Goal: Task Accomplishment & Management: Complete application form

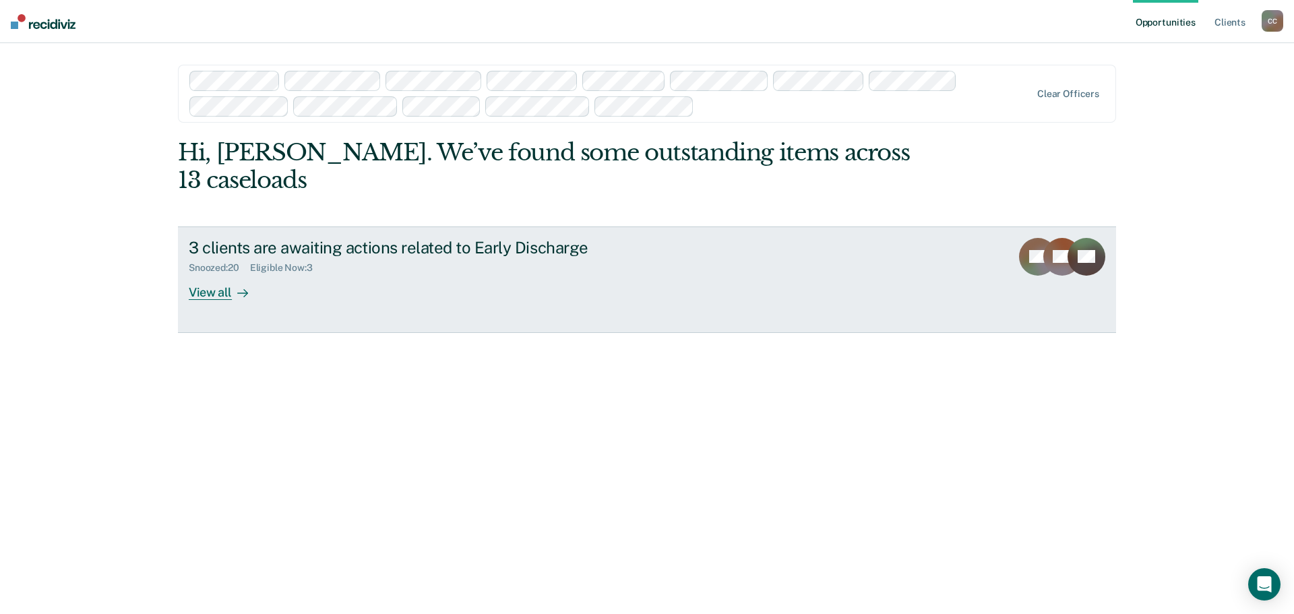
click at [218, 295] on div "View all" at bounding box center [227, 287] width 76 height 26
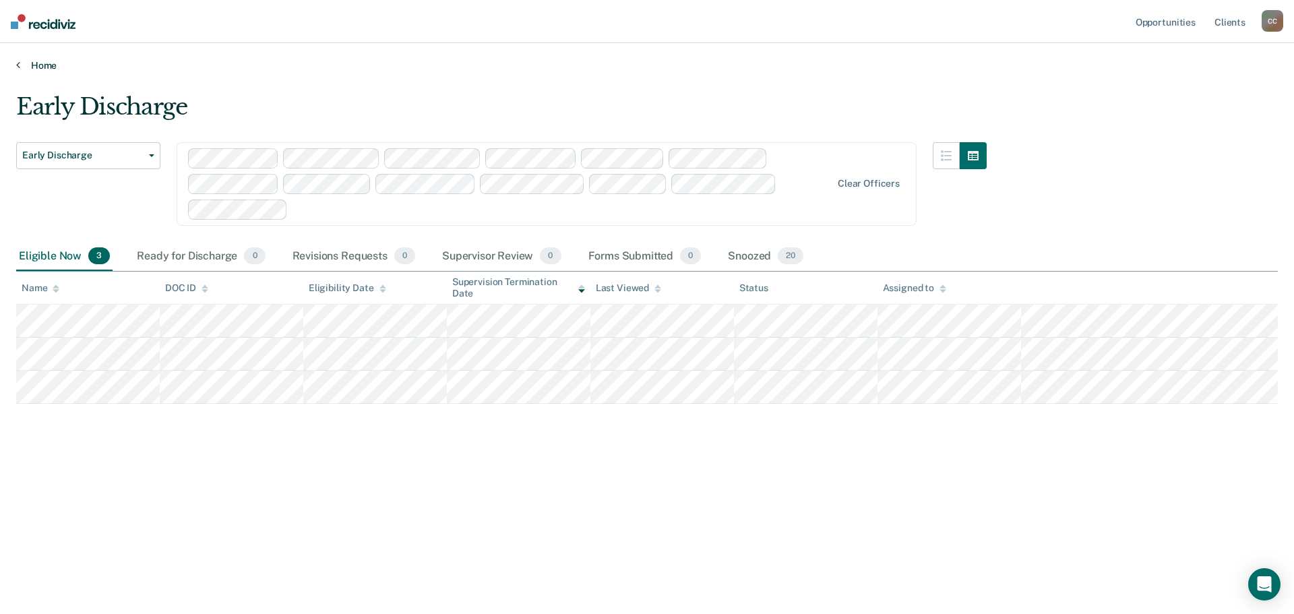
click at [640, 69] on link "Home" at bounding box center [647, 65] width 1262 height 12
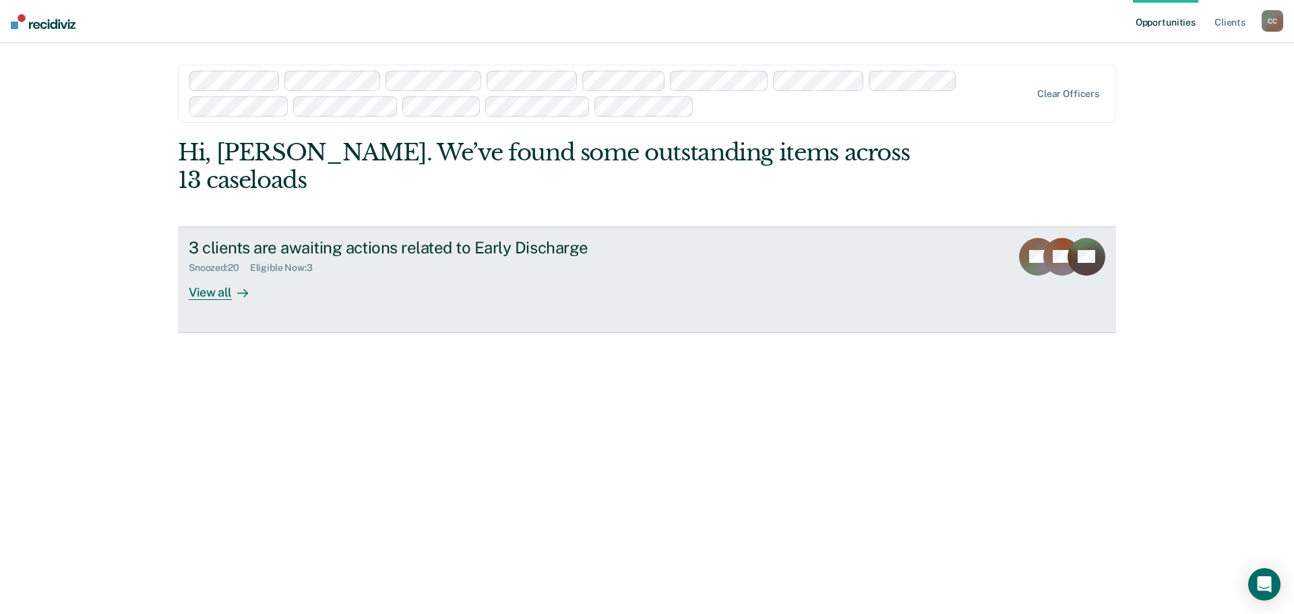
click at [208, 293] on div "View all" at bounding box center [227, 287] width 76 height 26
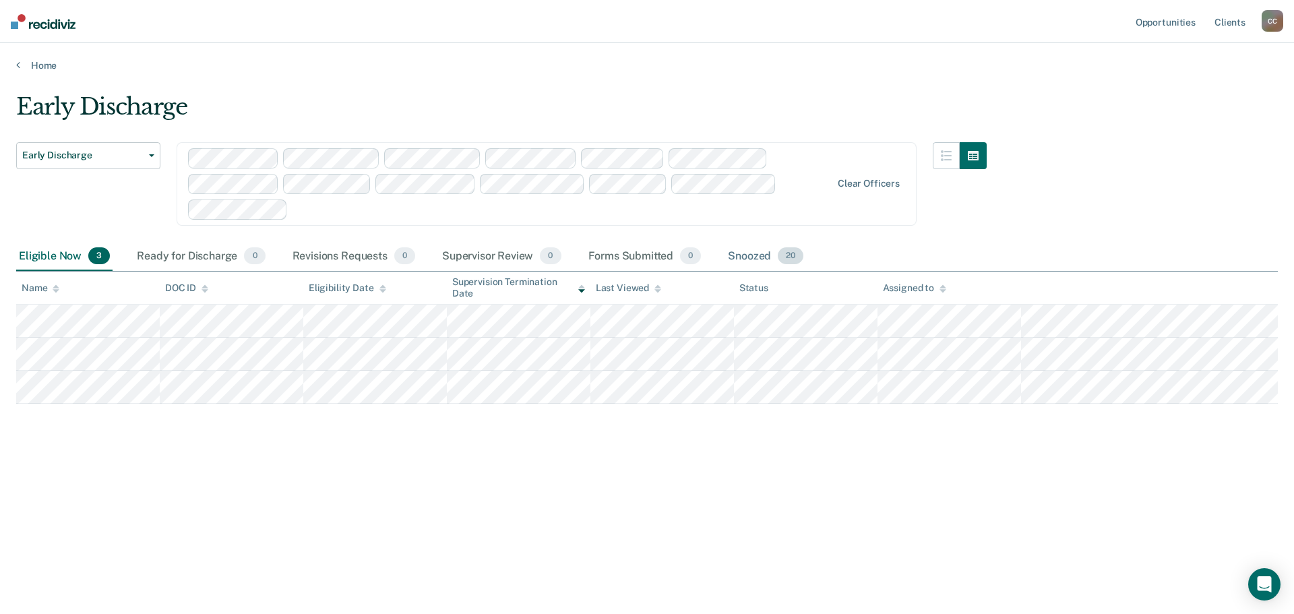
click at [785, 256] on span "20" at bounding box center [791, 256] width 26 height 18
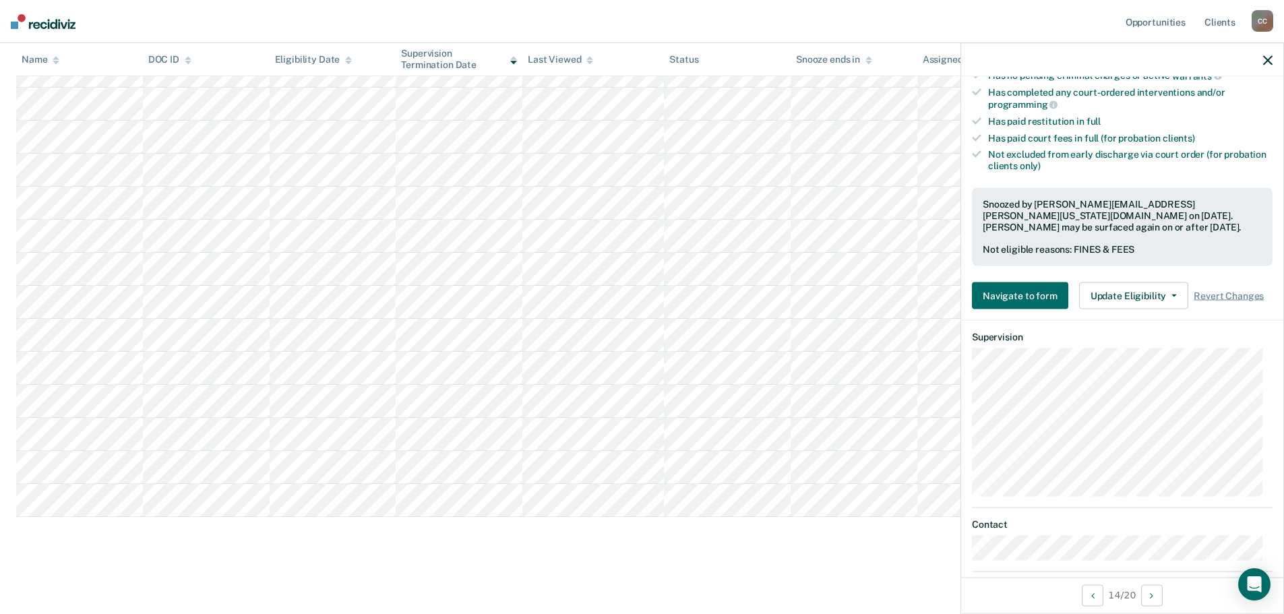
scroll to position [367, 0]
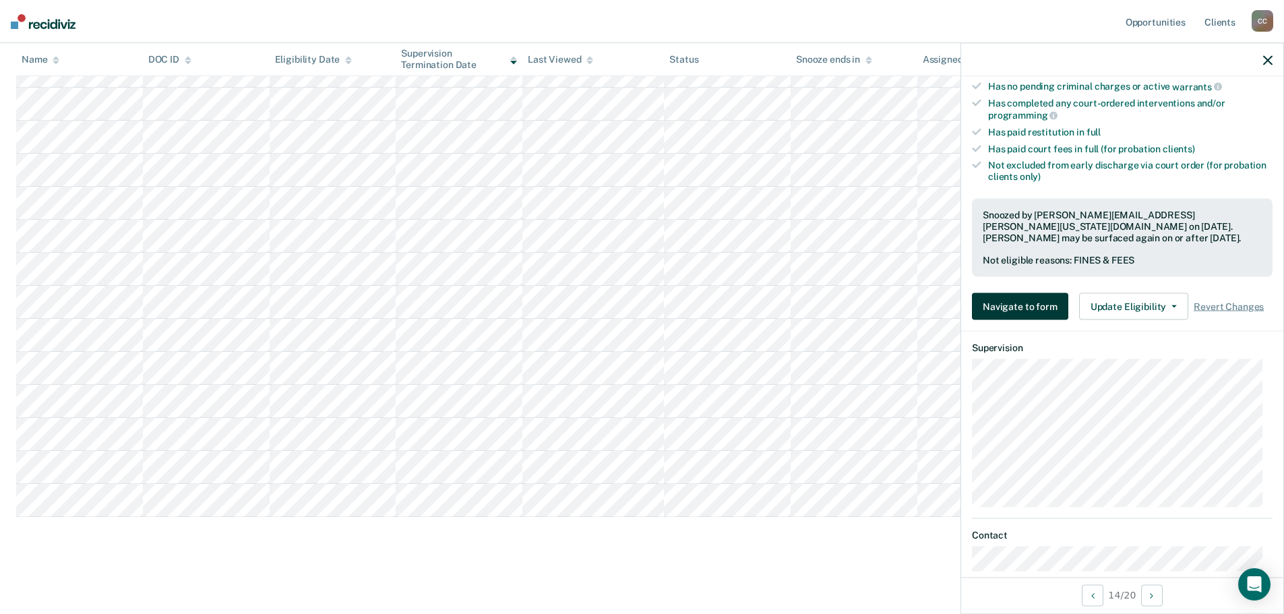
click at [1030, 301] on button "Navigate to form" at bounding box center [1020, 306] width 96 height 27
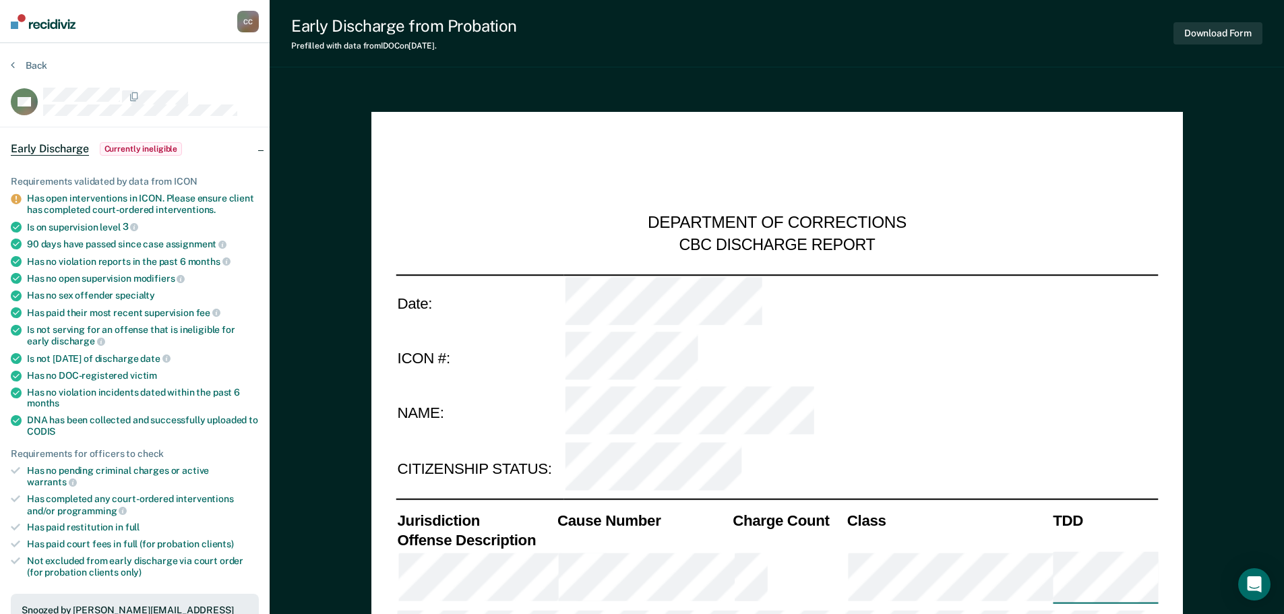
type textarea "x"
